Goal: Information Seeking & Learning: Check status

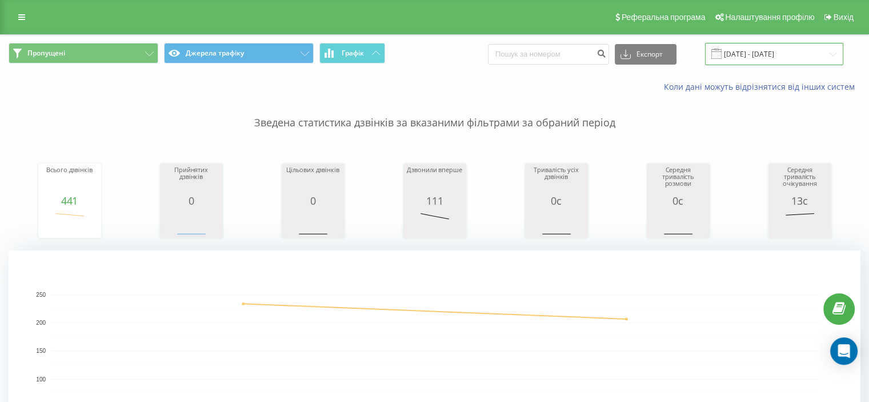
click at [775, 52] on input "[DATE] - [DATE]" at bounding box center [774, 54] width 138 height 22
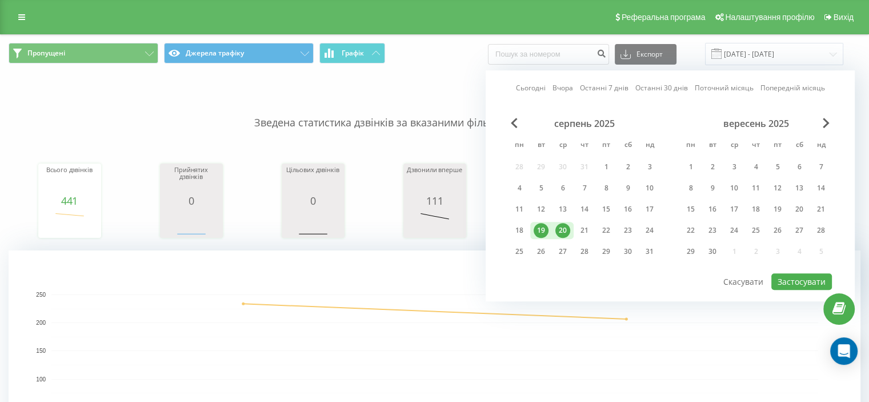
click at [568, 228] on div "20" at bounding box center [562, 230] width 15 height 15
click at [580, 226] on div "21" at bounding box center [584, 230] width 15 height 15
click at [808, 277] on button "Застосувати" at bounding box center [801, 281] width 61 height 17
type input "20.08.2025 - 21.08.2025"
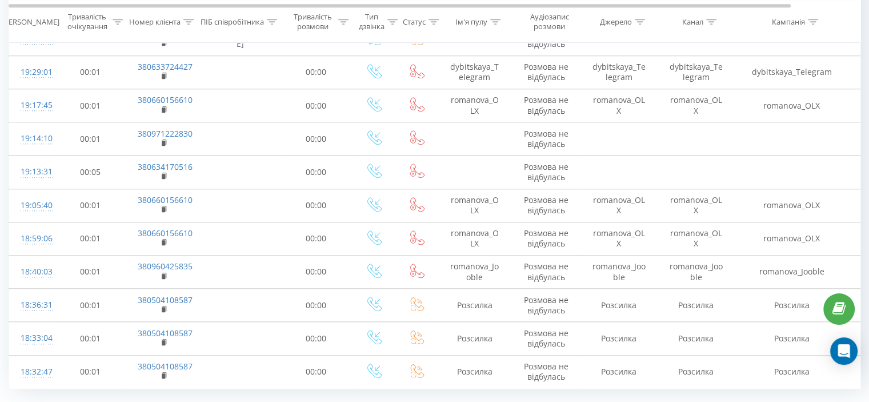
scroll to position [1051, 0]
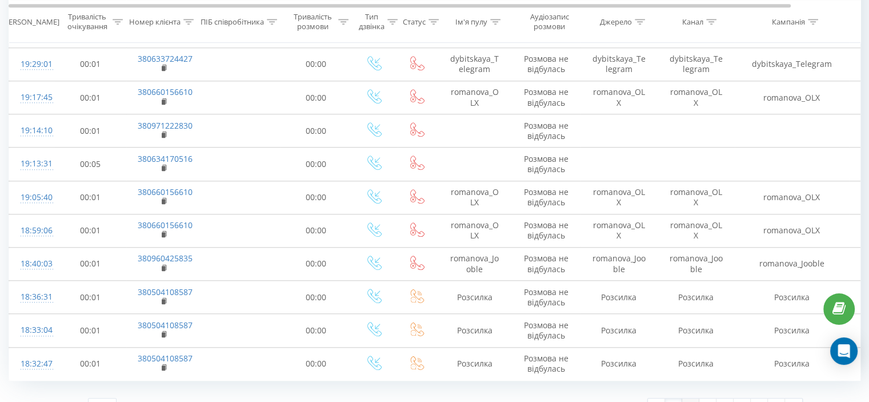
click at [693, 398] on link "2" at bounding box center [690, 406] width 17 height 16
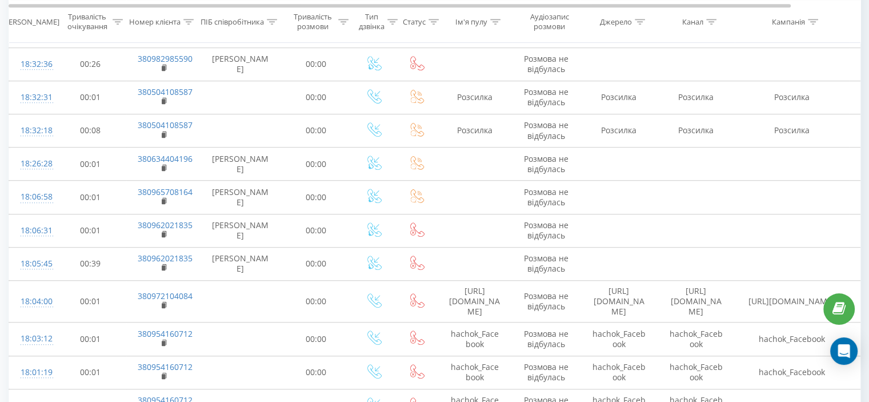
scroll to position [743, 0]
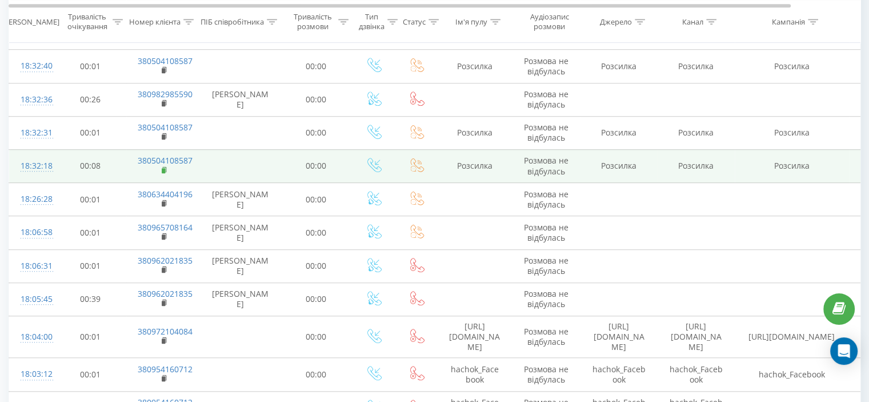
click at [164, 170] on rect at bounding box center [163, 170] width 3 height 5
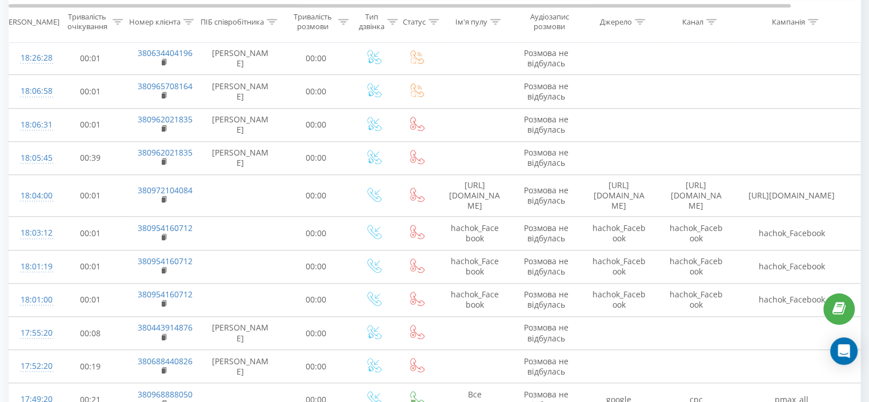
scroll to position [1028, 0]
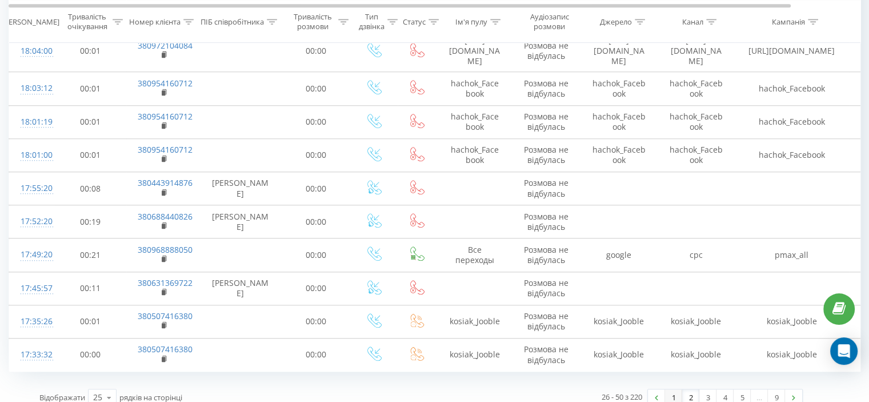
click at [674, 389] on link "1" at bounding box center [673, 397] width 17 height 16
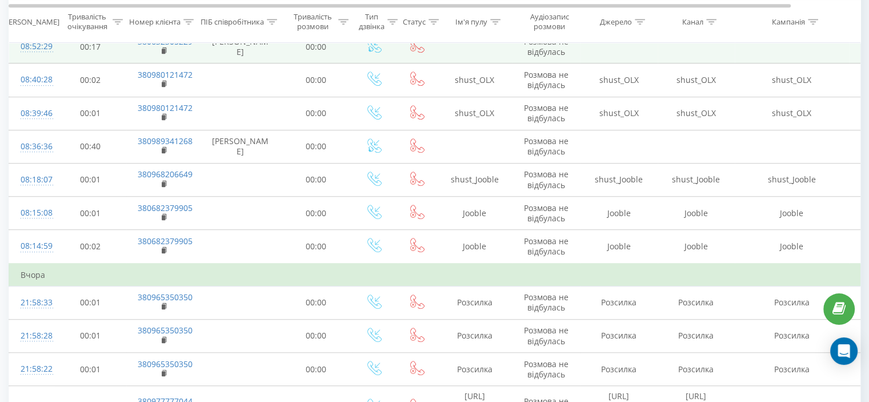
scroll to position [464, 0]
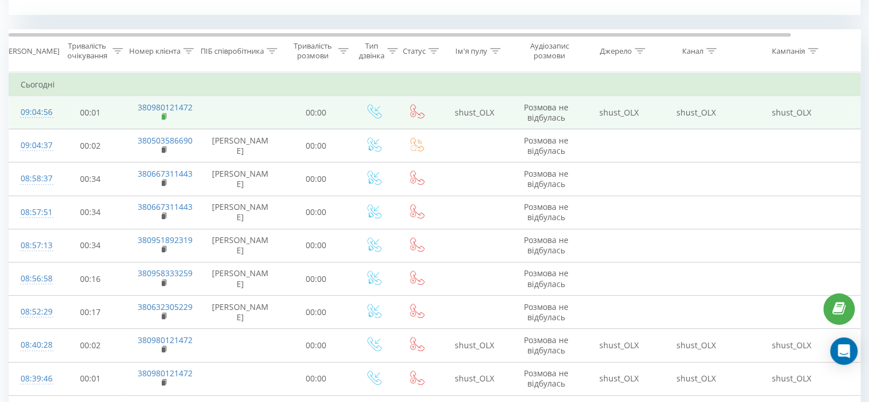
click at [163, 114] on rect at bounding box center [163, 116] width 3 height 5
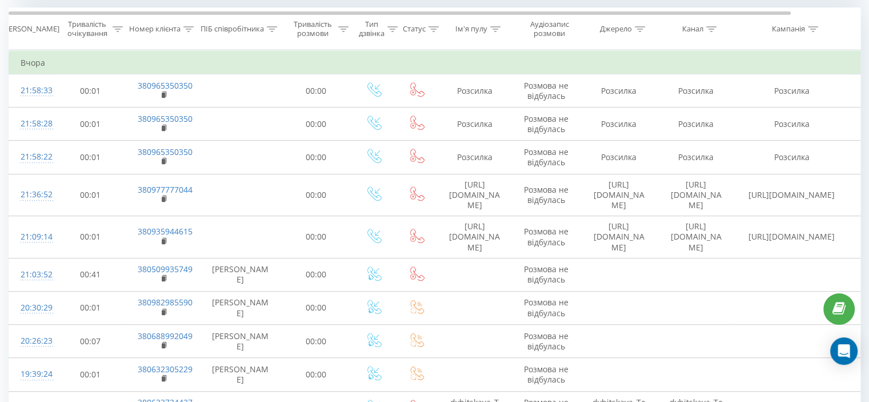
scroll to position [514, 0]
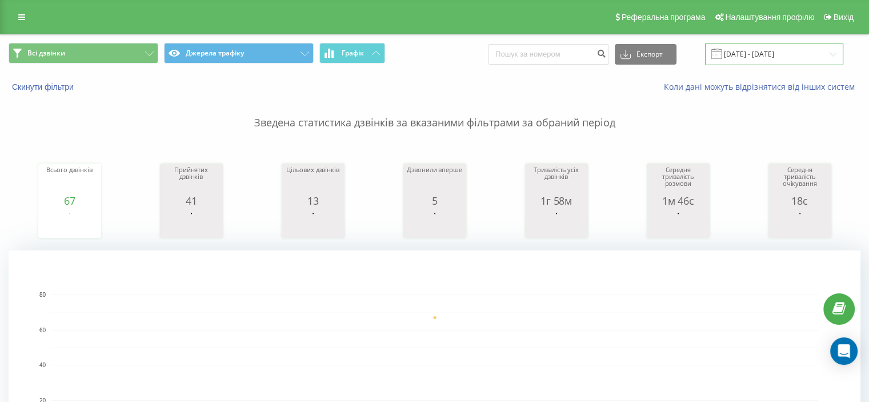
click at [784, 50] on input "[DATE] - [DATE]" at bounding box center [774, 54] width 138 height 22
click at [755, 57] on input "[DATE] - [DATE]" at bounding box center [774, 54] width 138 height 22
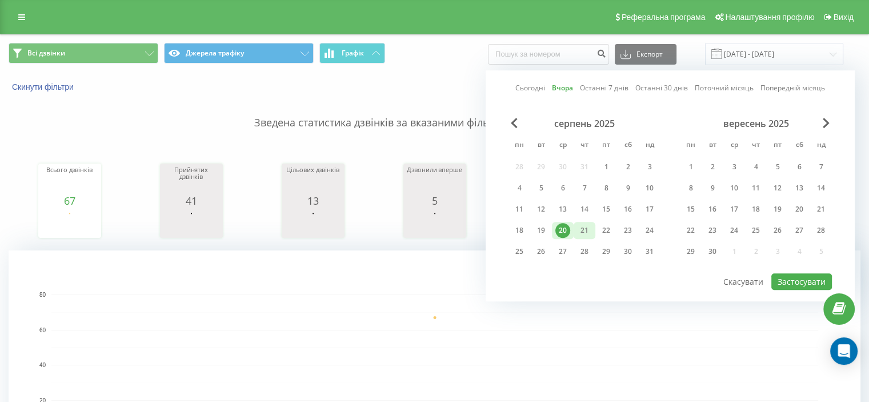
click at [574, 225] on div "21" at bounding box center [585, 230] width 22 height 17
click at [805, 276] on button "Застосувати" at bounding box center [801, 281] width 61 height 17
type input "21.08.2025 - 21.08.2025"
